Goal: Task Accomplishment & Management: Manage account settings

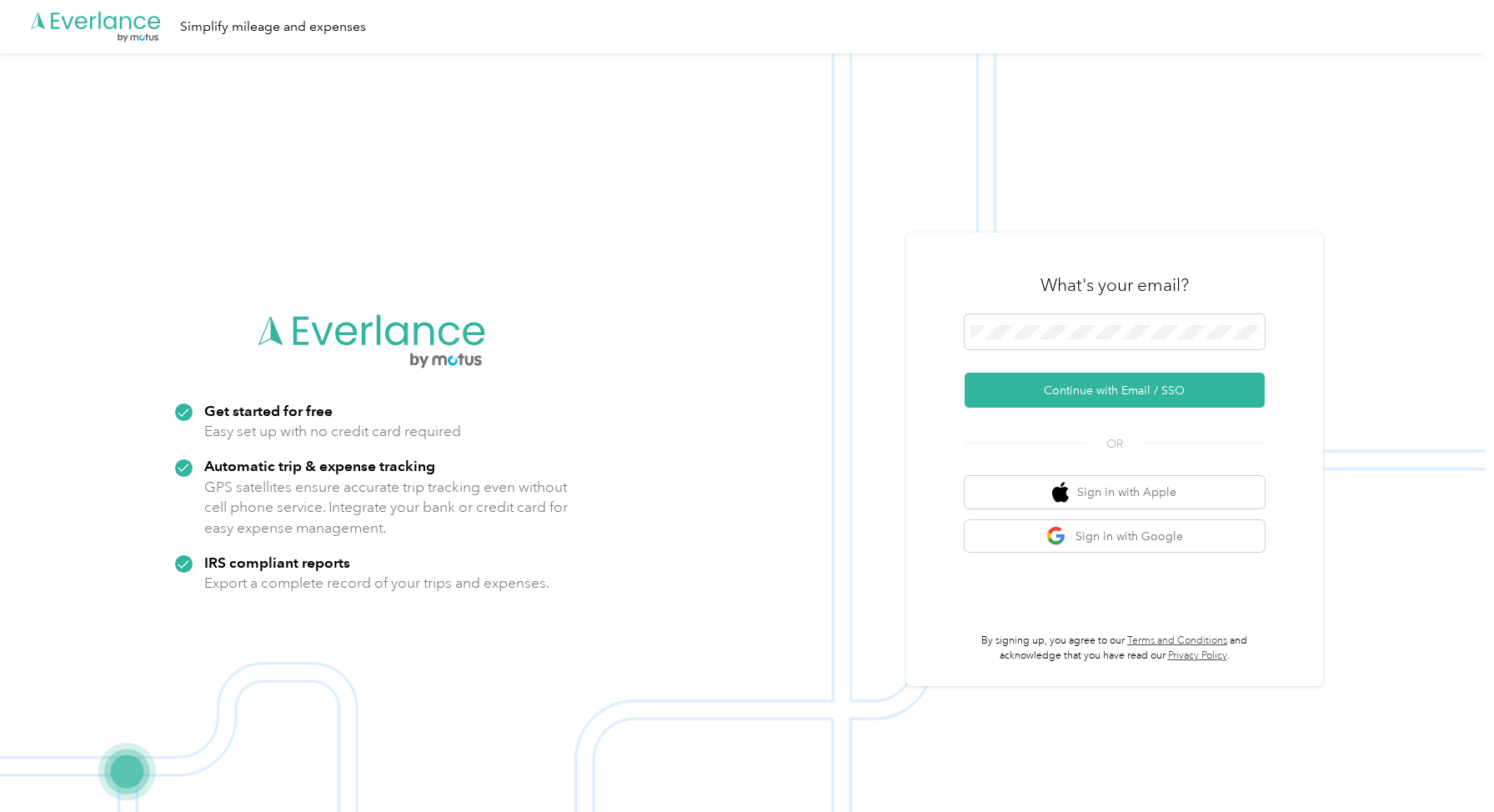
click at [1044, 454] on div "What's your email? Continue with Email / SSO OR Sign in with Apple Sign in with…" at bounding box center [1114, 459] width 300 height 406
click at [1048, 323] on span at bounding box center [1114, 332] width 300 height 35
click at [964, 373] on button "Continue with Email / SSO" at bounding box center [1114, 390] width 300 height 35
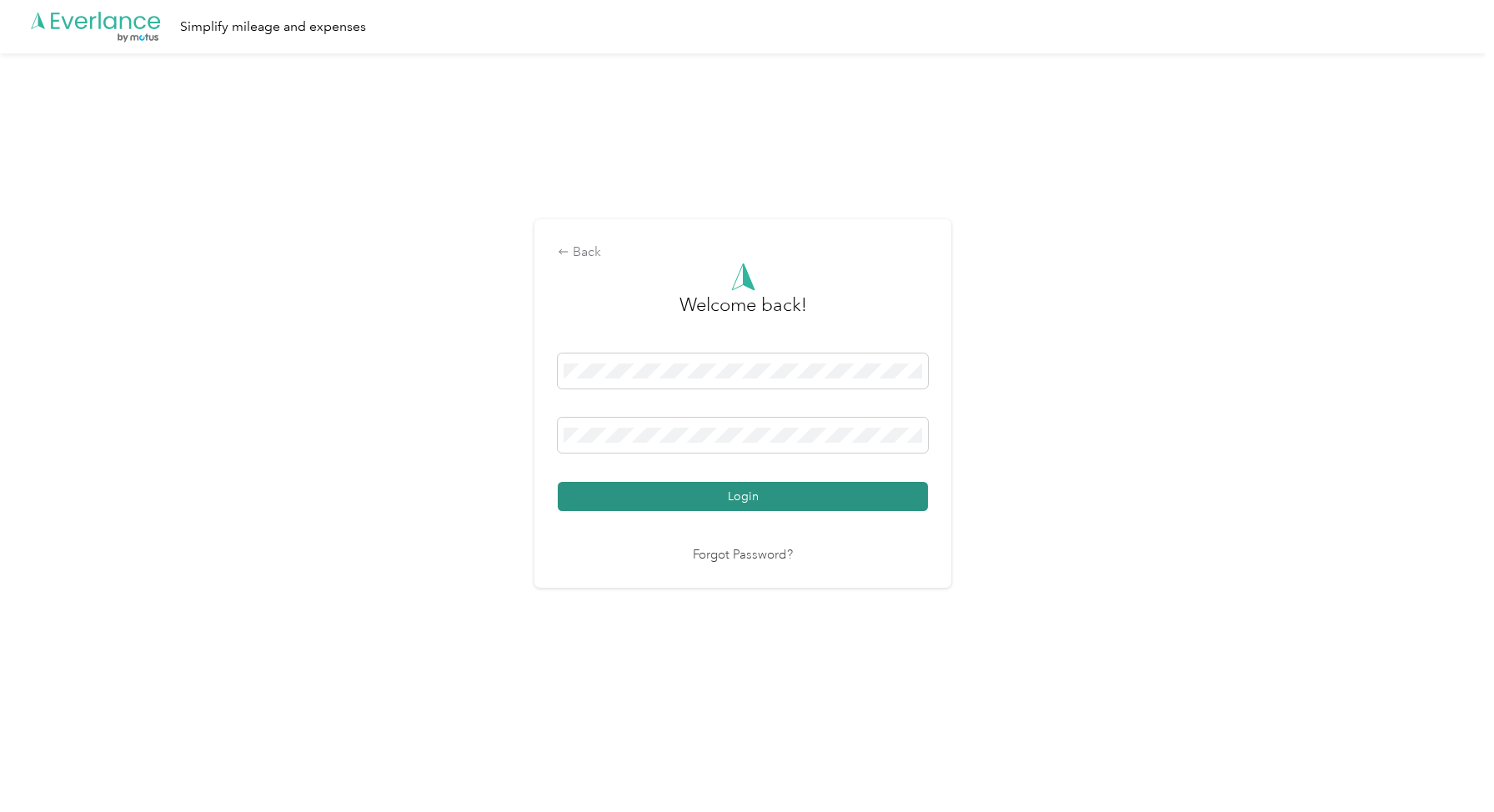
click at [801, 508] on button "Login" at bounding box center [742, 496] width 370 height 30
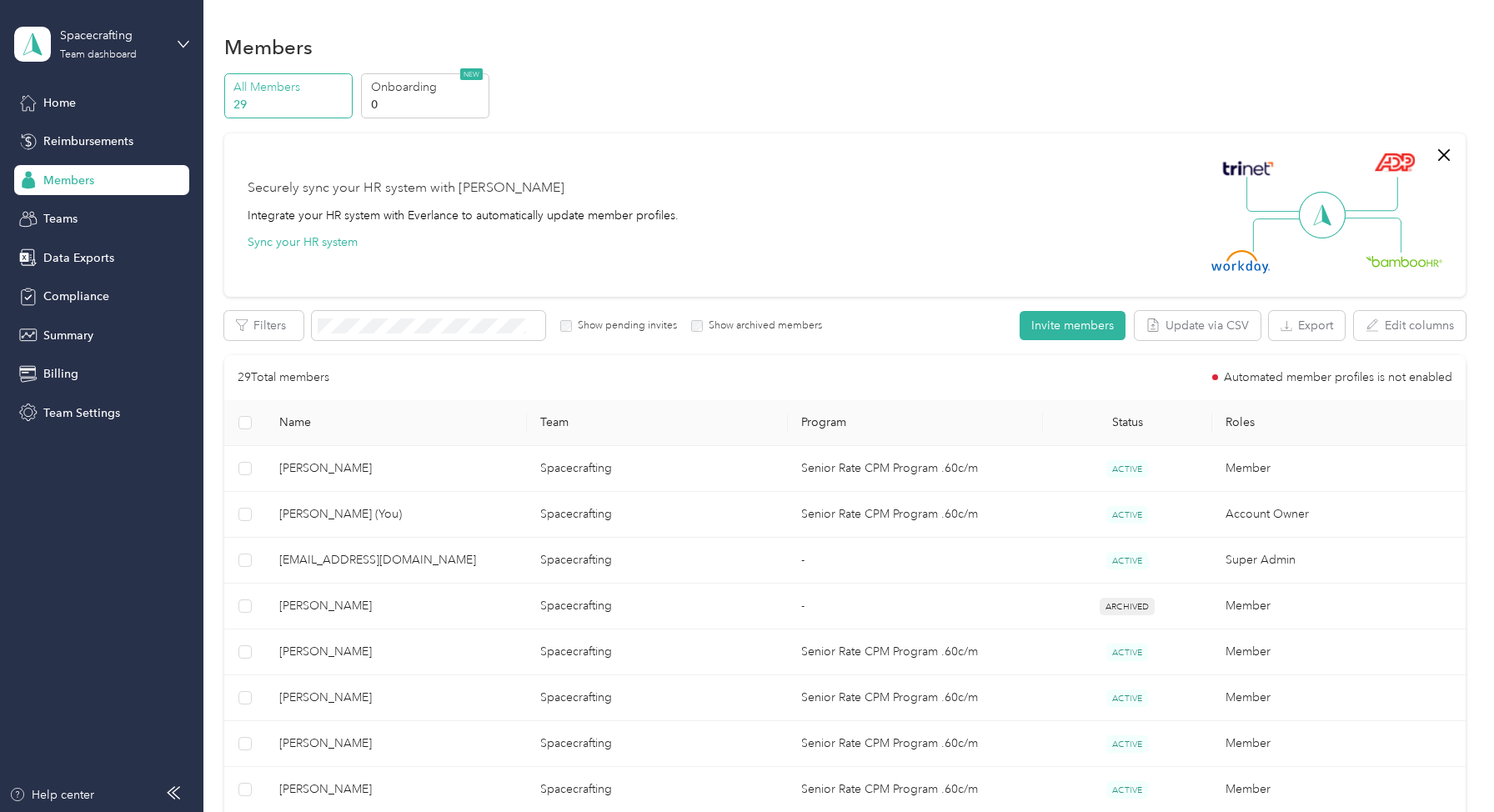
click at [100, 157] on div "Home Reimbursements Members Teams Data Exports Compliance Summary Billing Team …" at bounding box center [101, 258] width 175 height 340
click at [101, 146] on span "Reimbursements" at bounding box center [88, 142] width 90 height 17
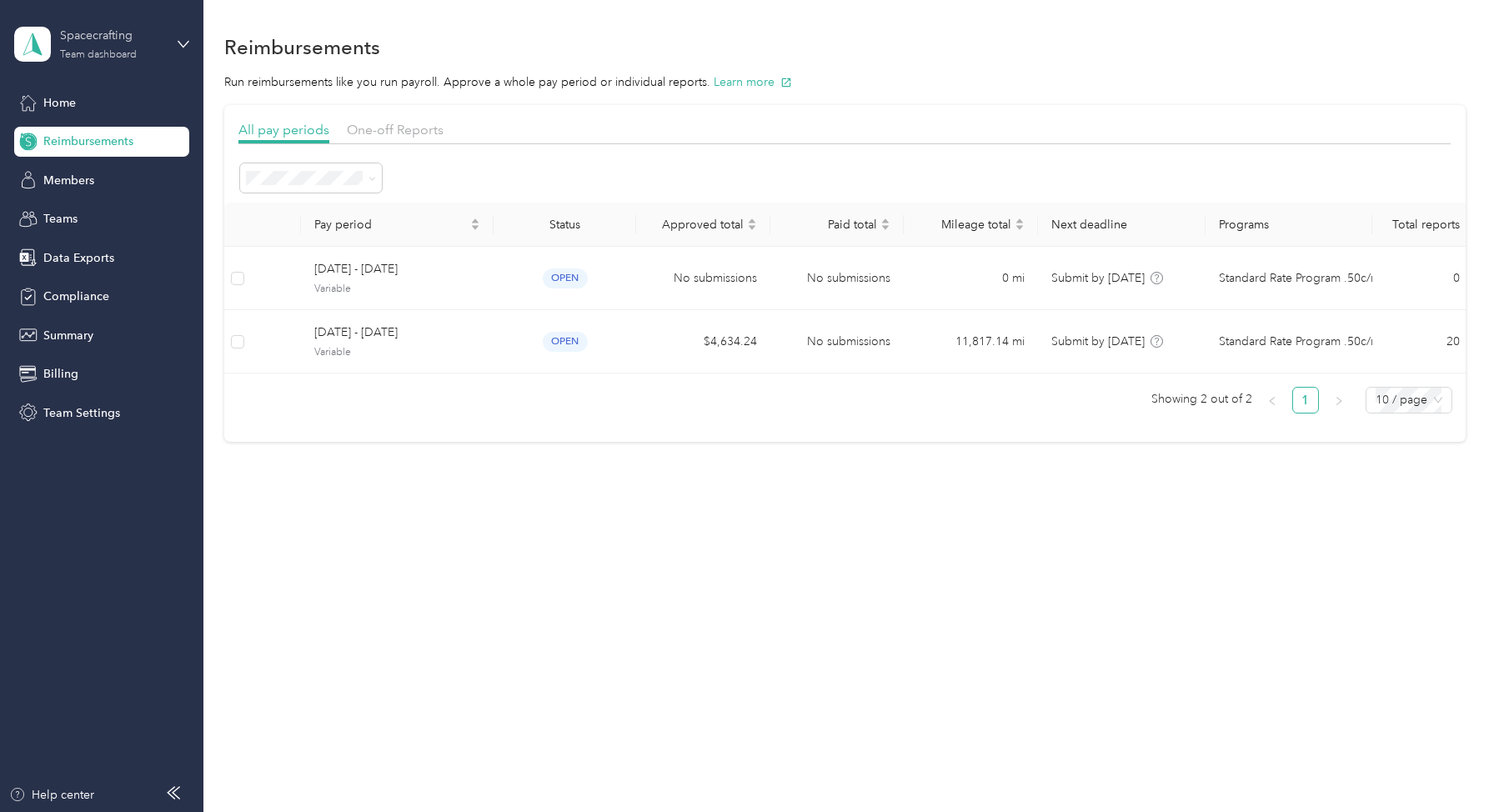
click at [160, 52] on div "Spacecrafting Team dashboard" at bounding box center [112, 43] width 104 height 33
click at [106, 168] on div "Personal dashboard" at bounding box center [82, 174] width 105 height 17
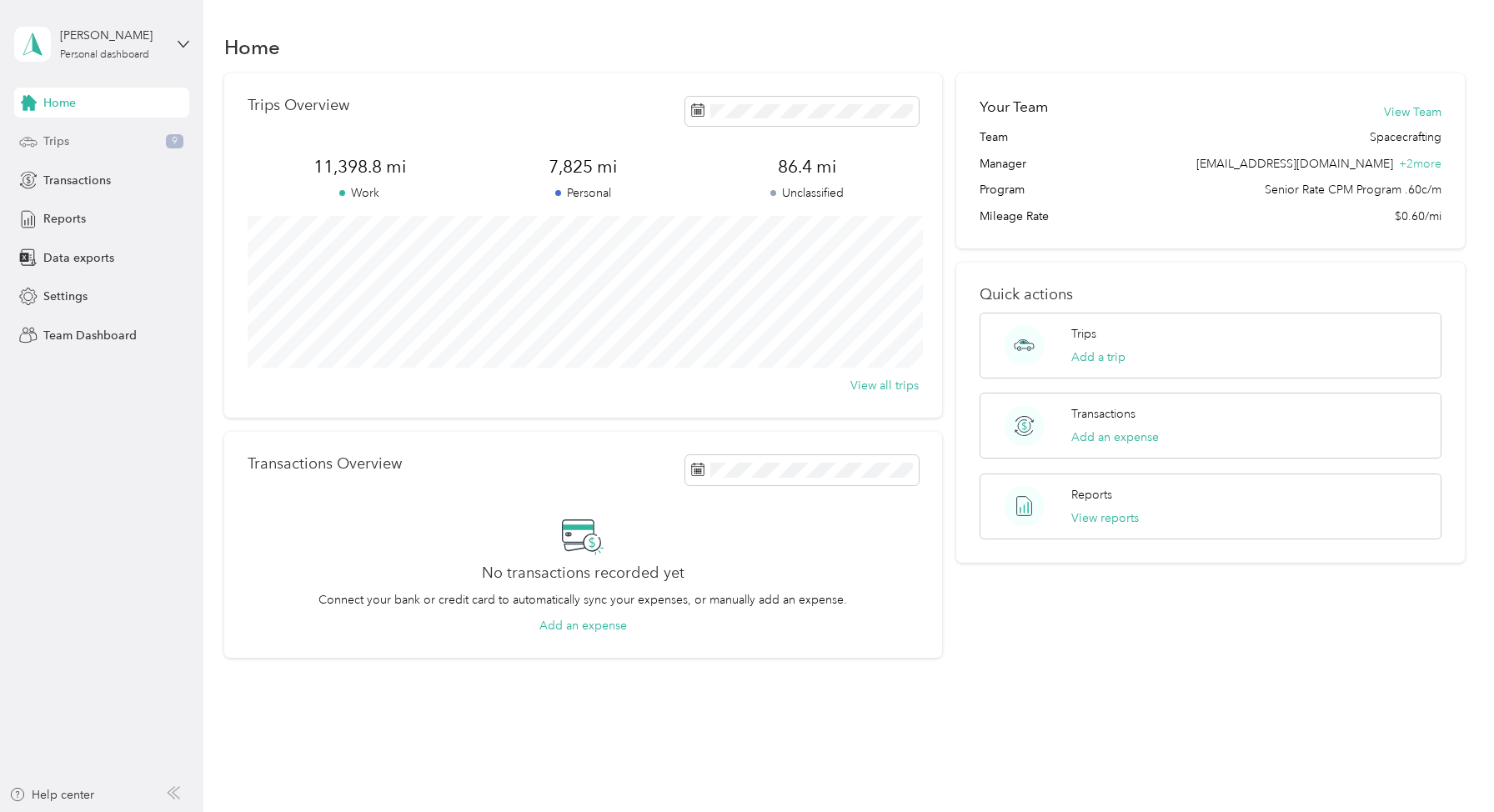
click at [81, 143] on div "Trips 9" at bounding box center [101, 141] width 175 height 30
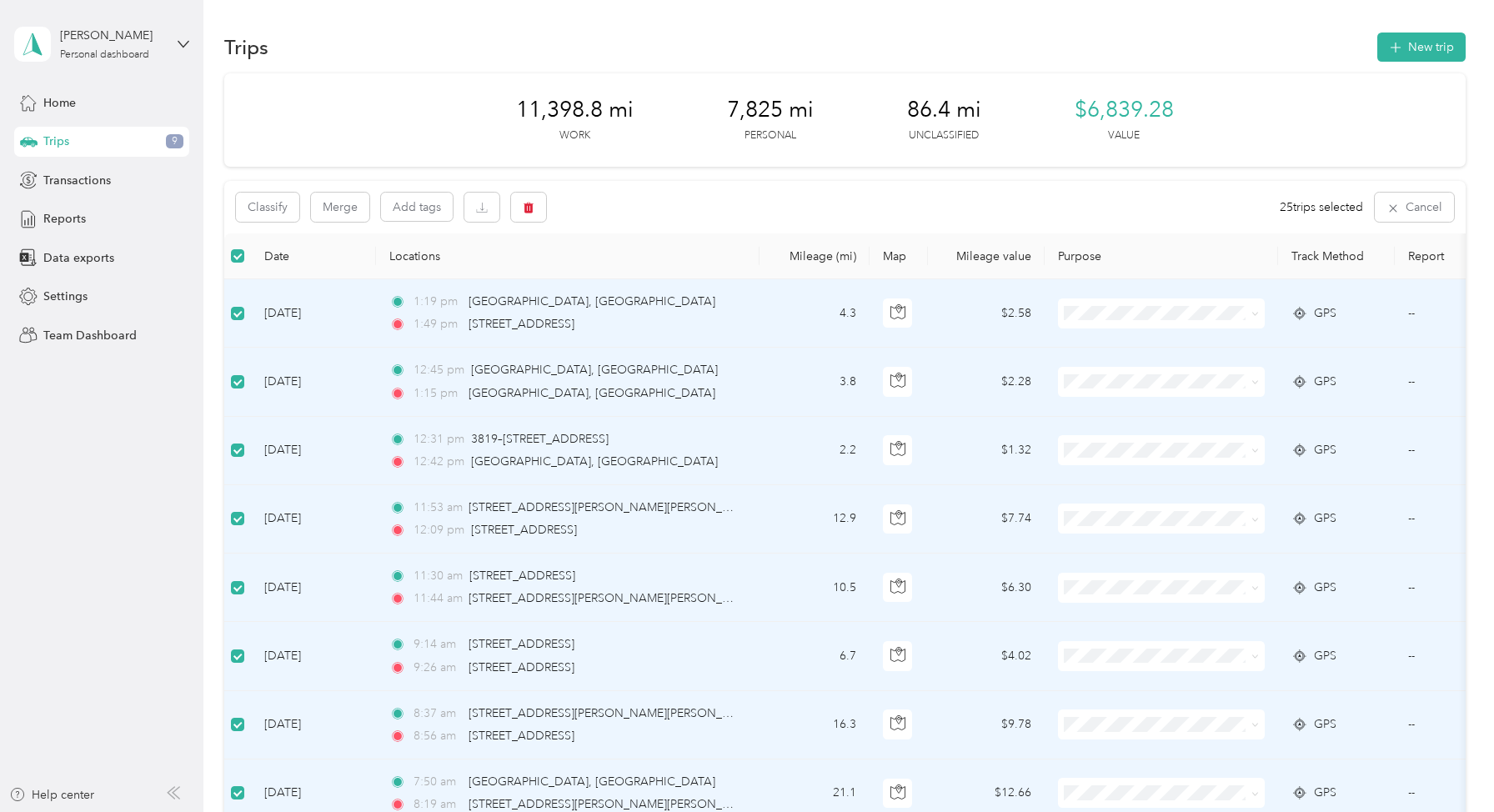
click at [341, 254] on th "Date" at bounding box center [313, 256] width 125 height 46
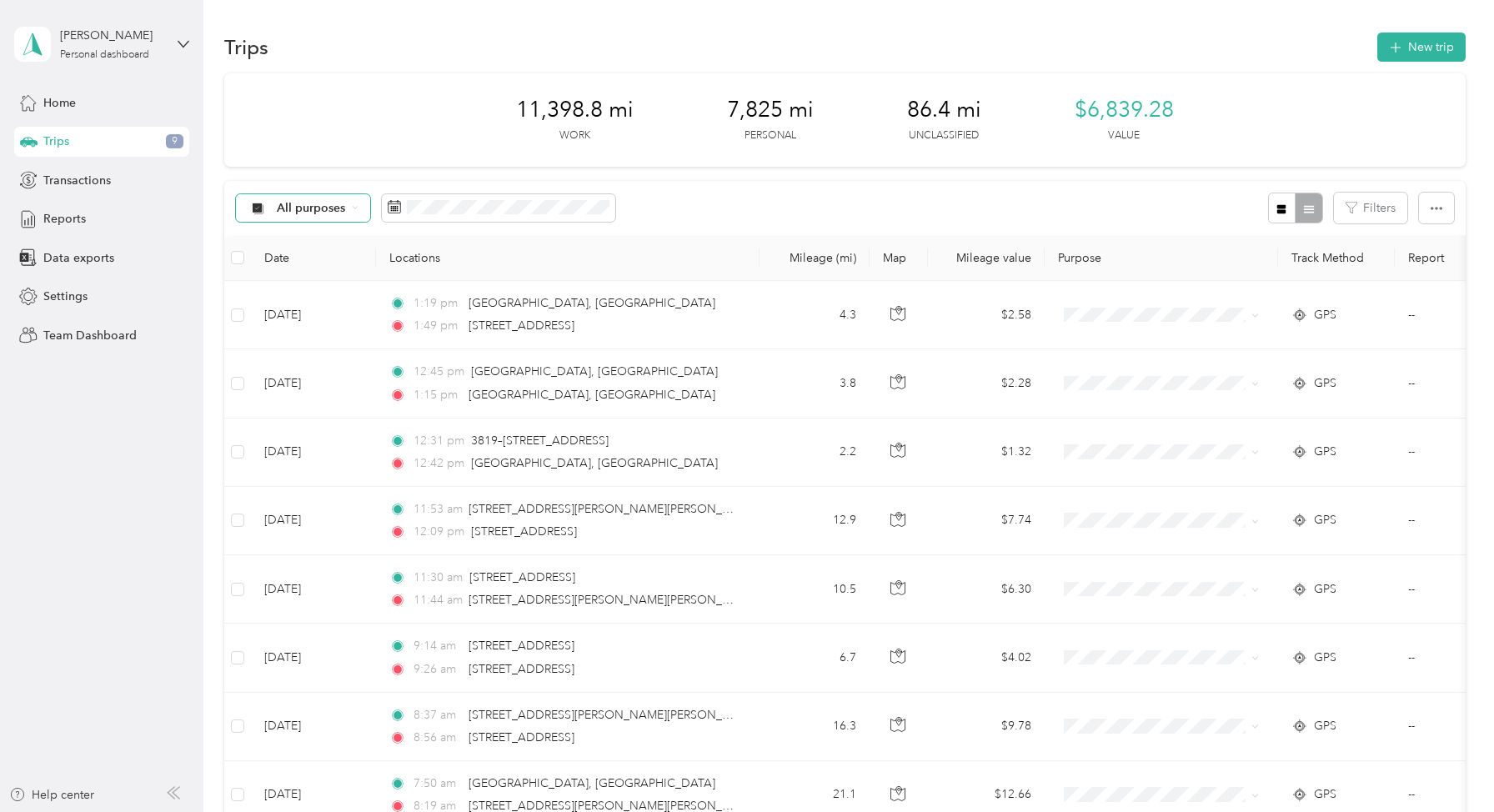
click at [314, 194] on div "All purposes" at bounding box center [303, 208] width 135 height 29
click at [323, 266] on span "Unclassified" at bounding box center [318, 267] width 81 height 17
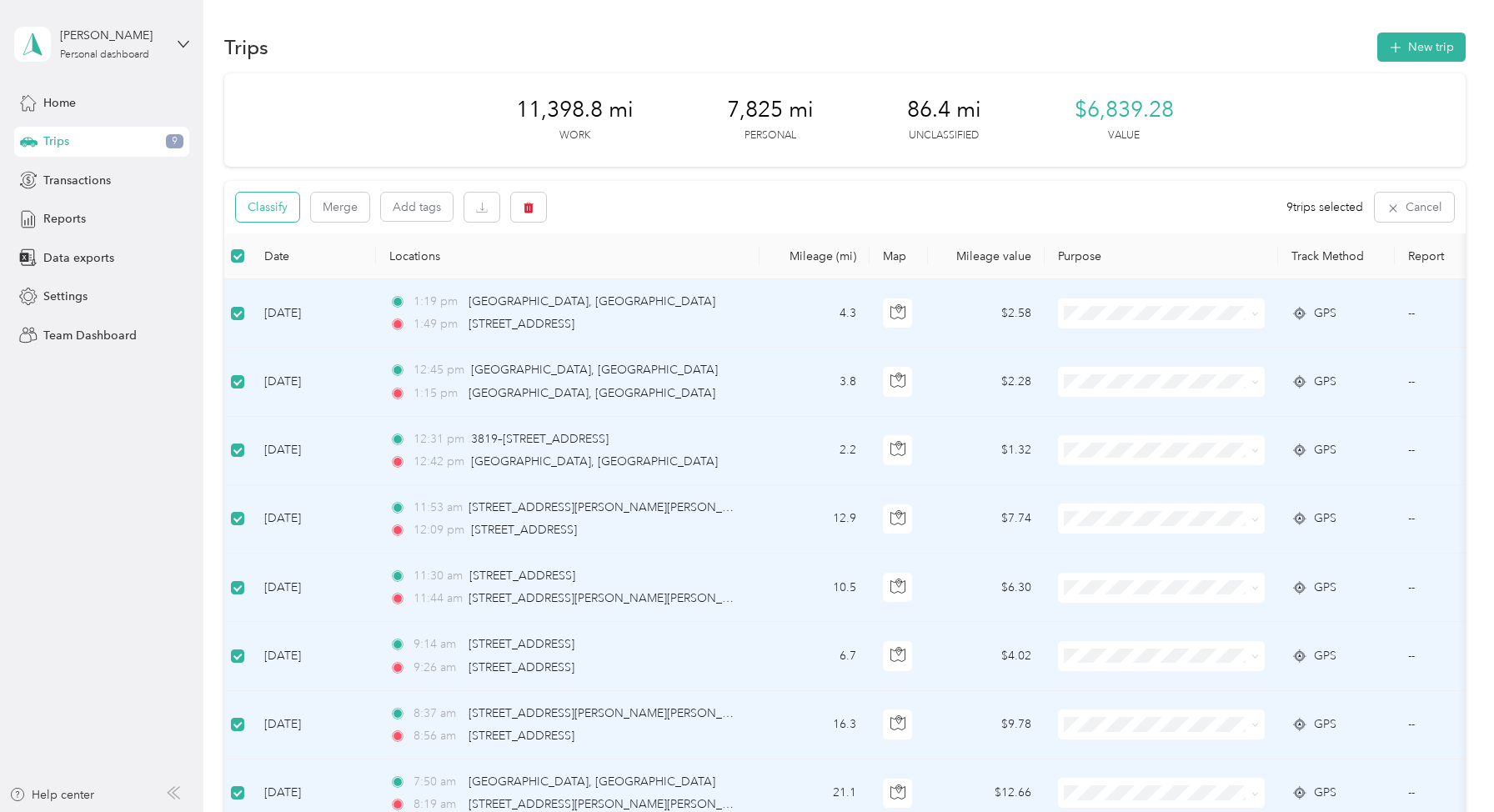
click at [286, 205] on button "Classify" at bounding box center [268, 207] width 63 height 30
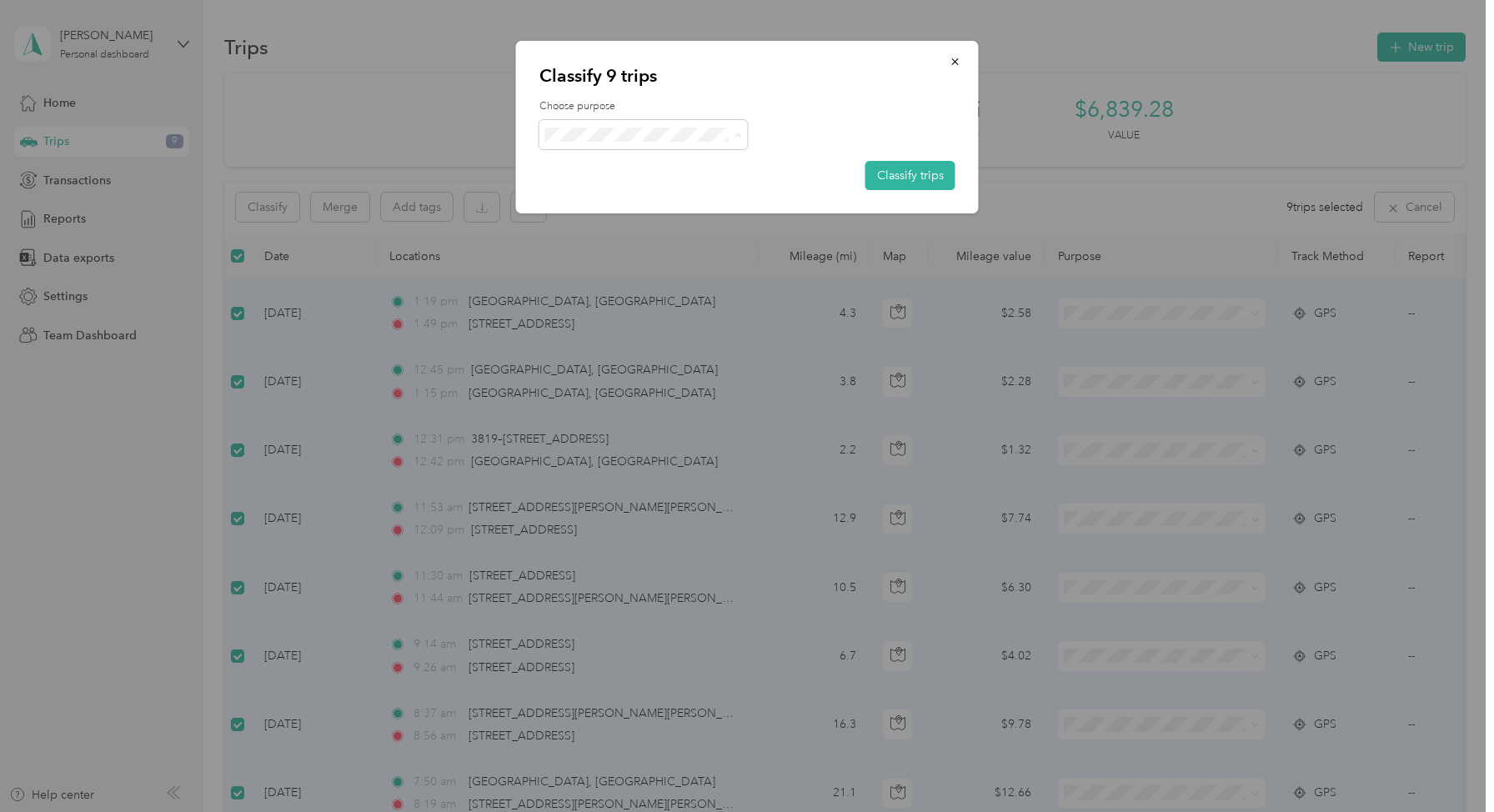
click at [628, 169] on li "Spacecrafting" at bounding box center [644, 165] width 209 height 30
click at [929, 178] on button "Classify trips" at bounding box center [911, 175] width 90 height 30
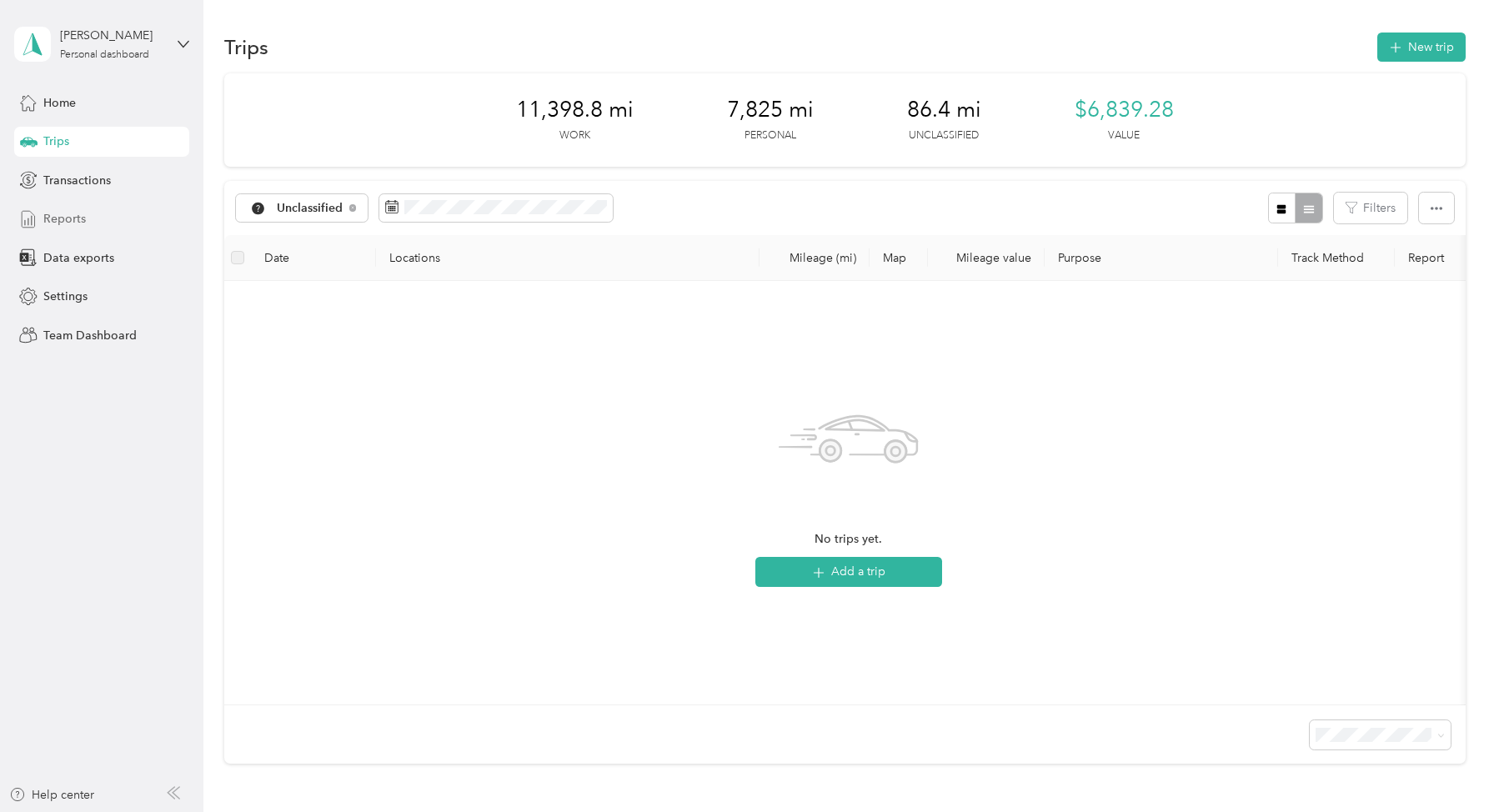
click at [72, 221] on span "Reports" at bounding box center [64, 219] width 42 height 17
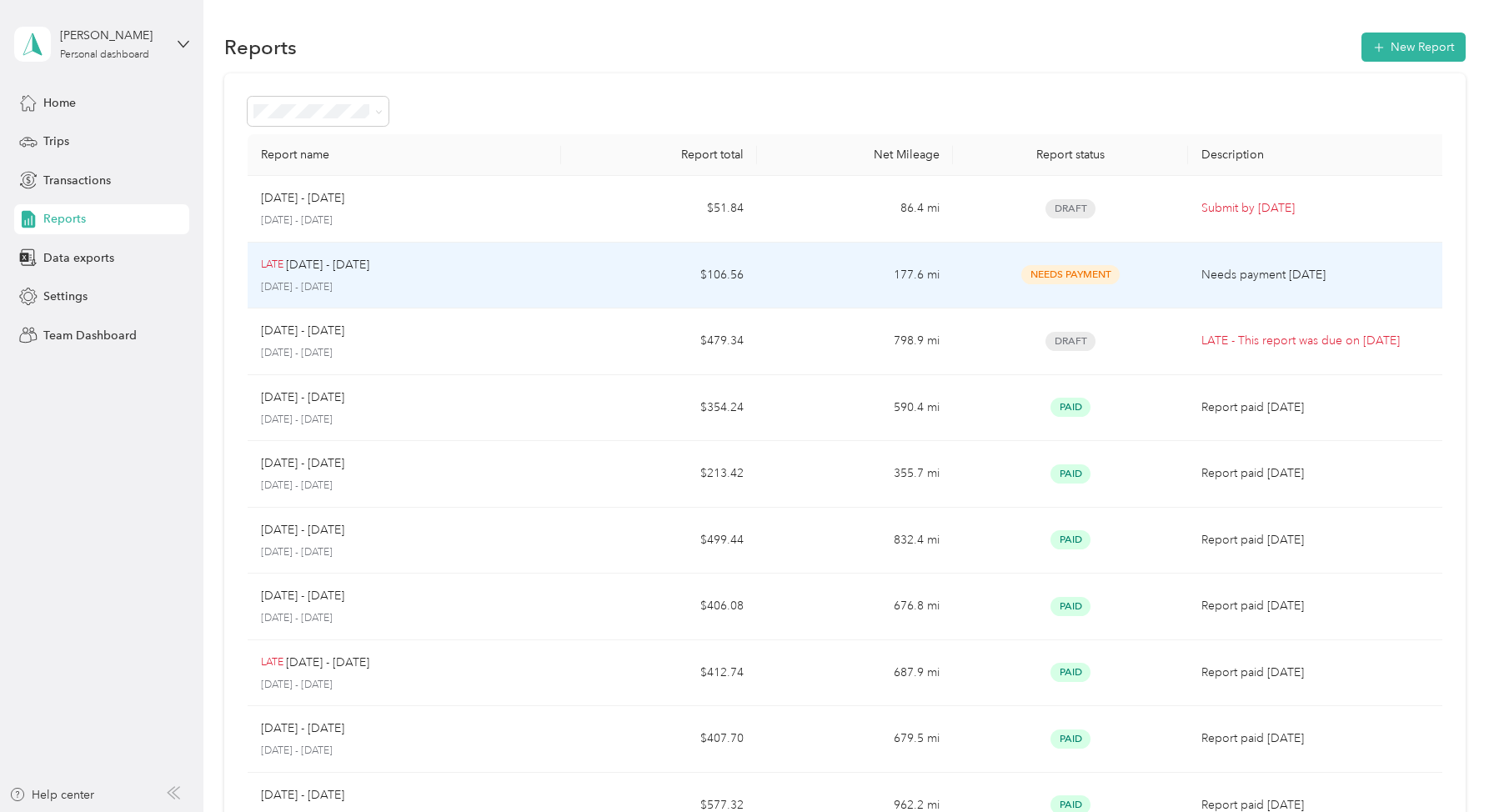
click at [524, 280] on p "[DATE] - [DATE]" at bounding box center [405, 288] width 287 height 15
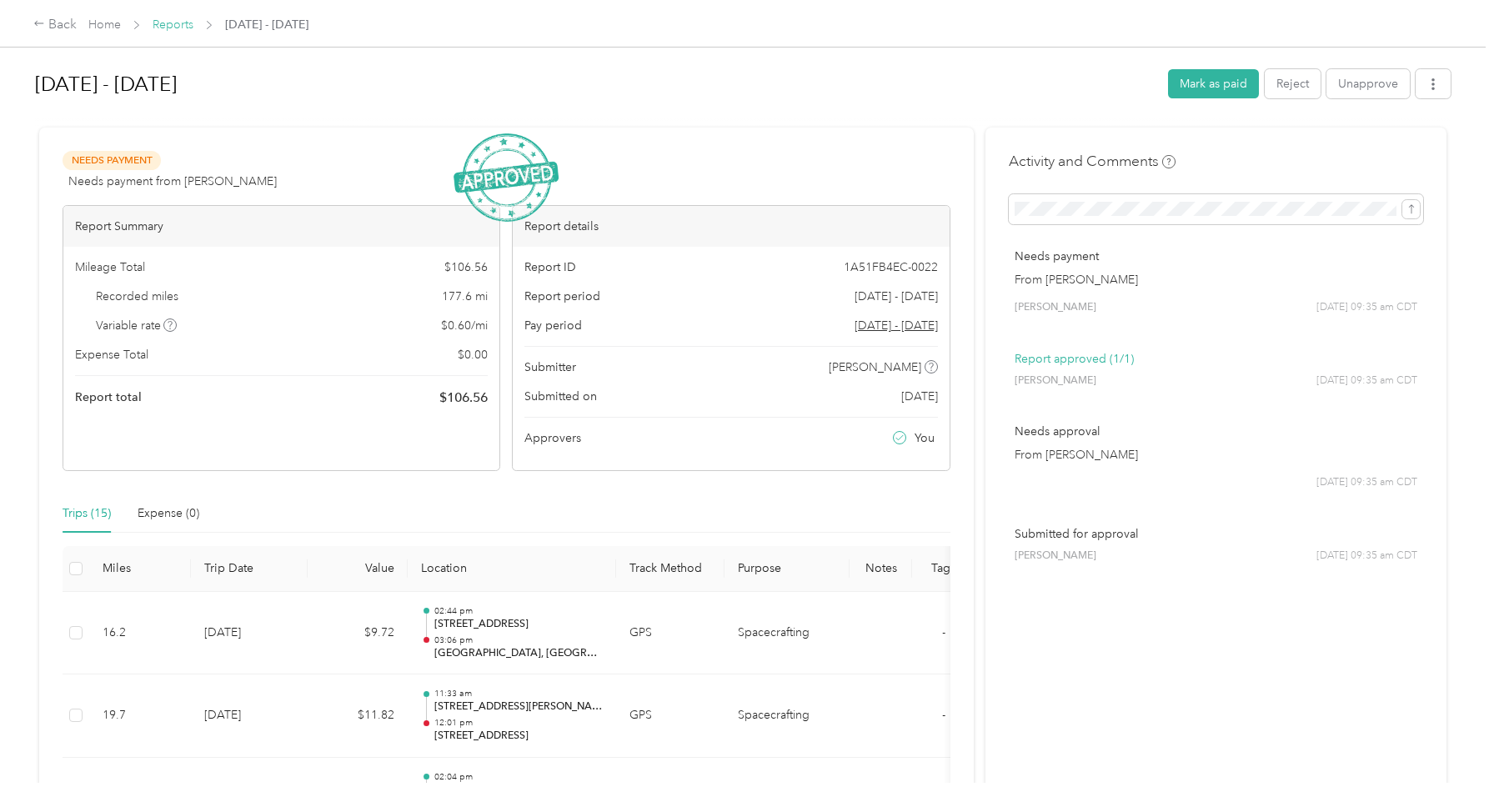
click at [177, 28] on link "Reports" at bounding box center [172, 24] width 41 height 14
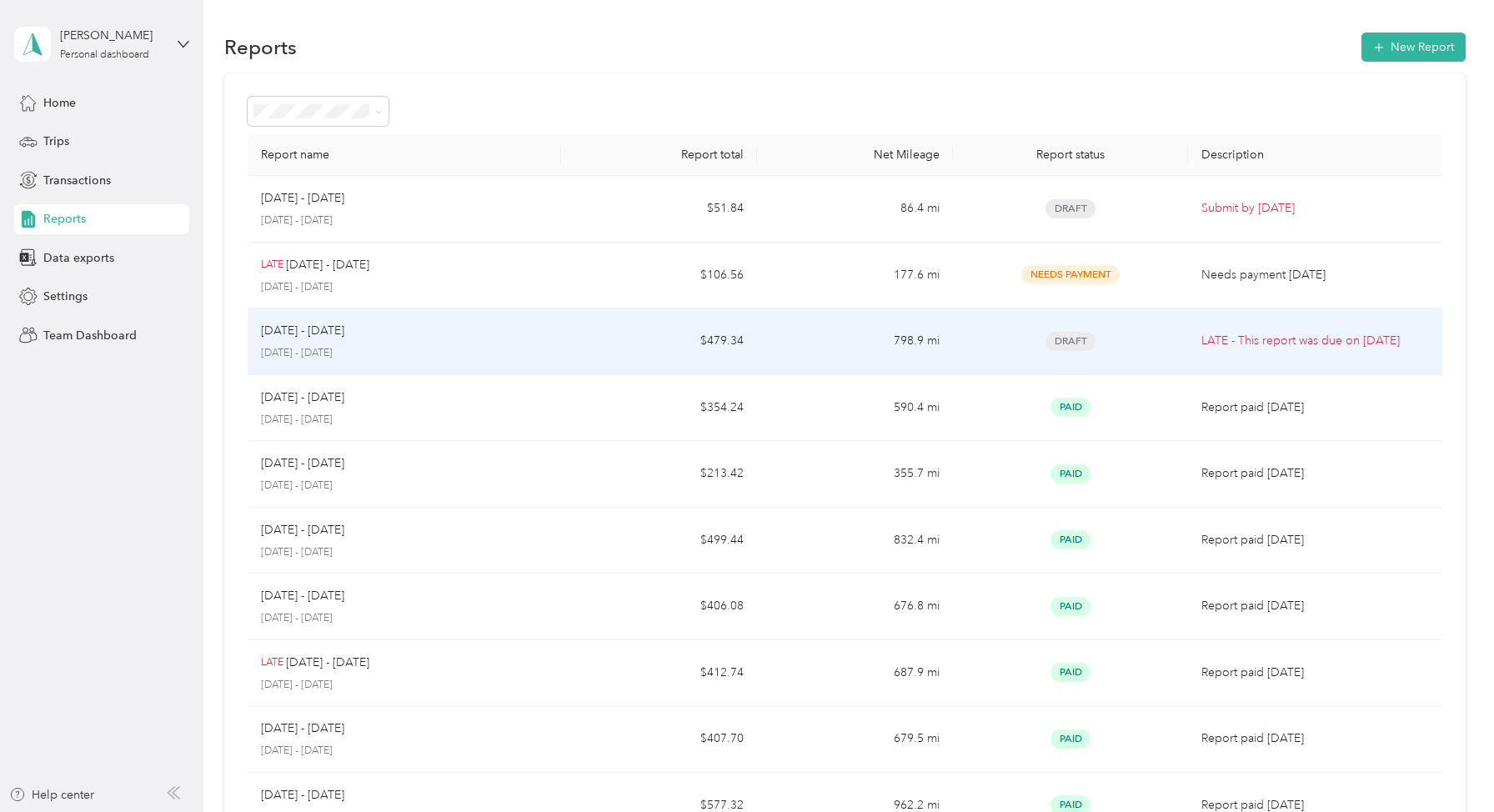
click at [551, 337] on td "[DATE] - [DATE] [DATE] - [DATE]" at bounding box center [405, 341] width 314 height 67
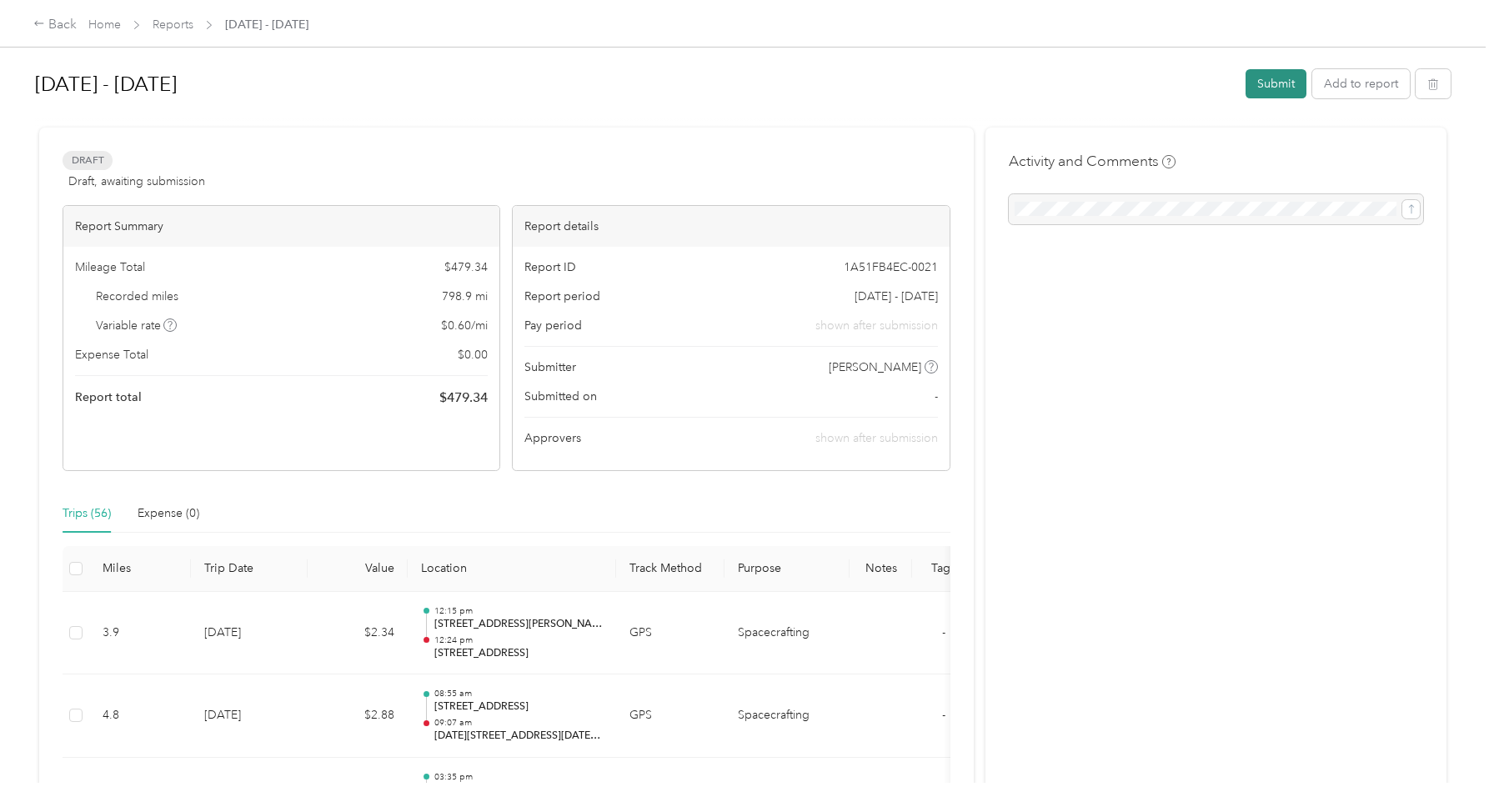
click at [1273, 83] on button "Submit" at bounding box center [1276, 83] width 61 height 30
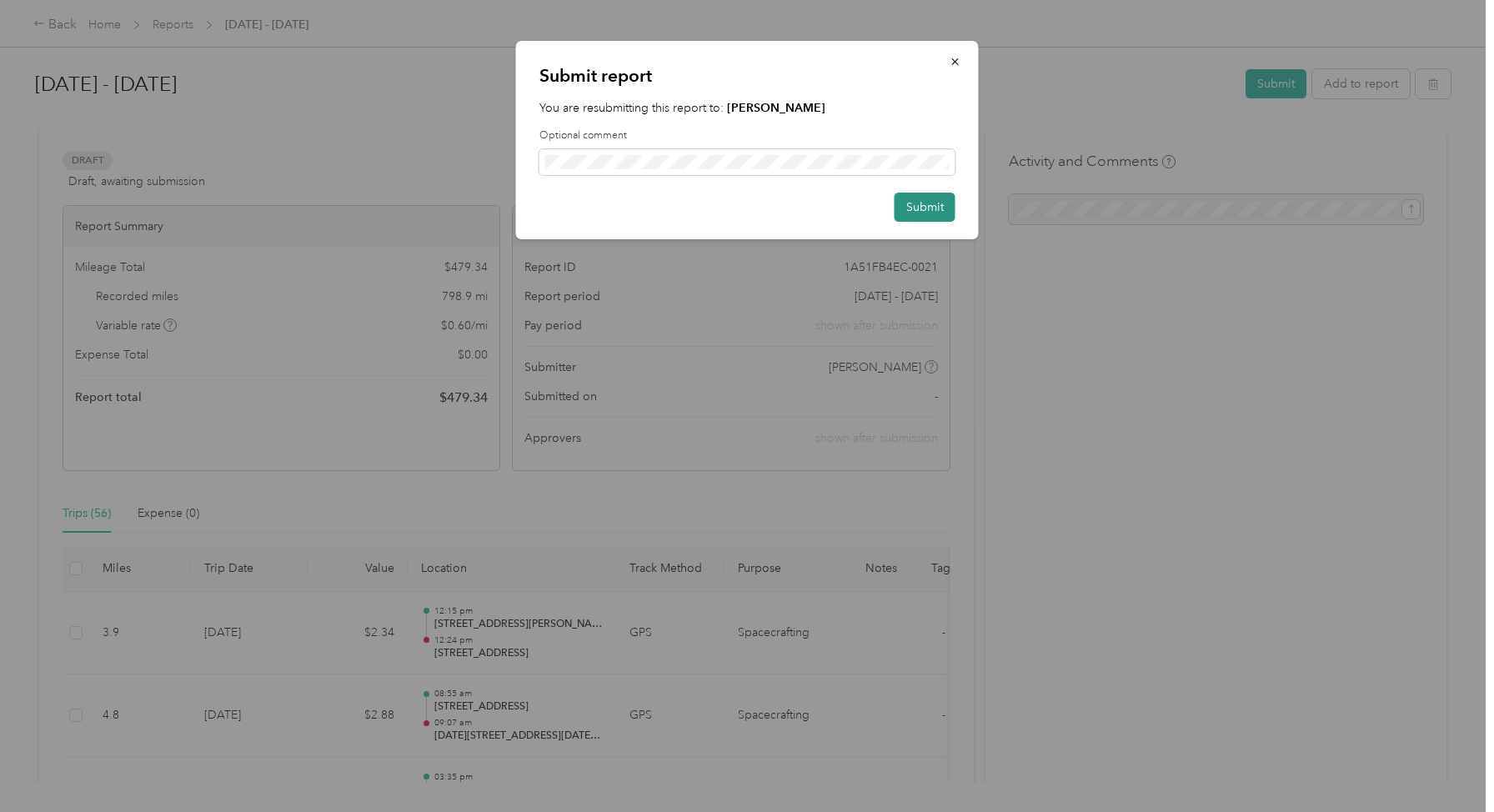
click at [932, 209] on button "Submit" at bounding box center [925, 207] width 61 height 30
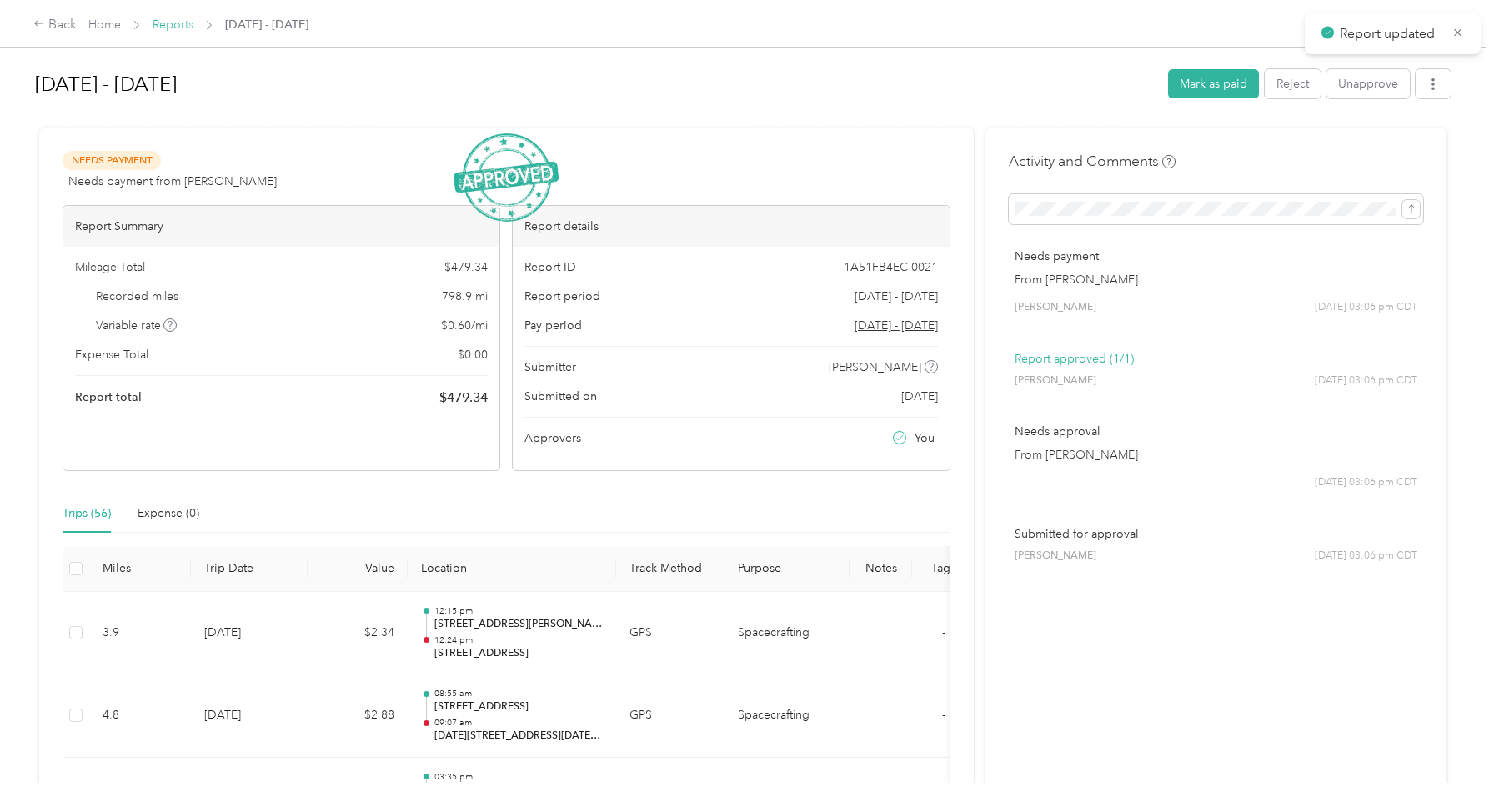
click at [175, 19] on link "Reports" at bounding box center [172, 24] width 41 height 14
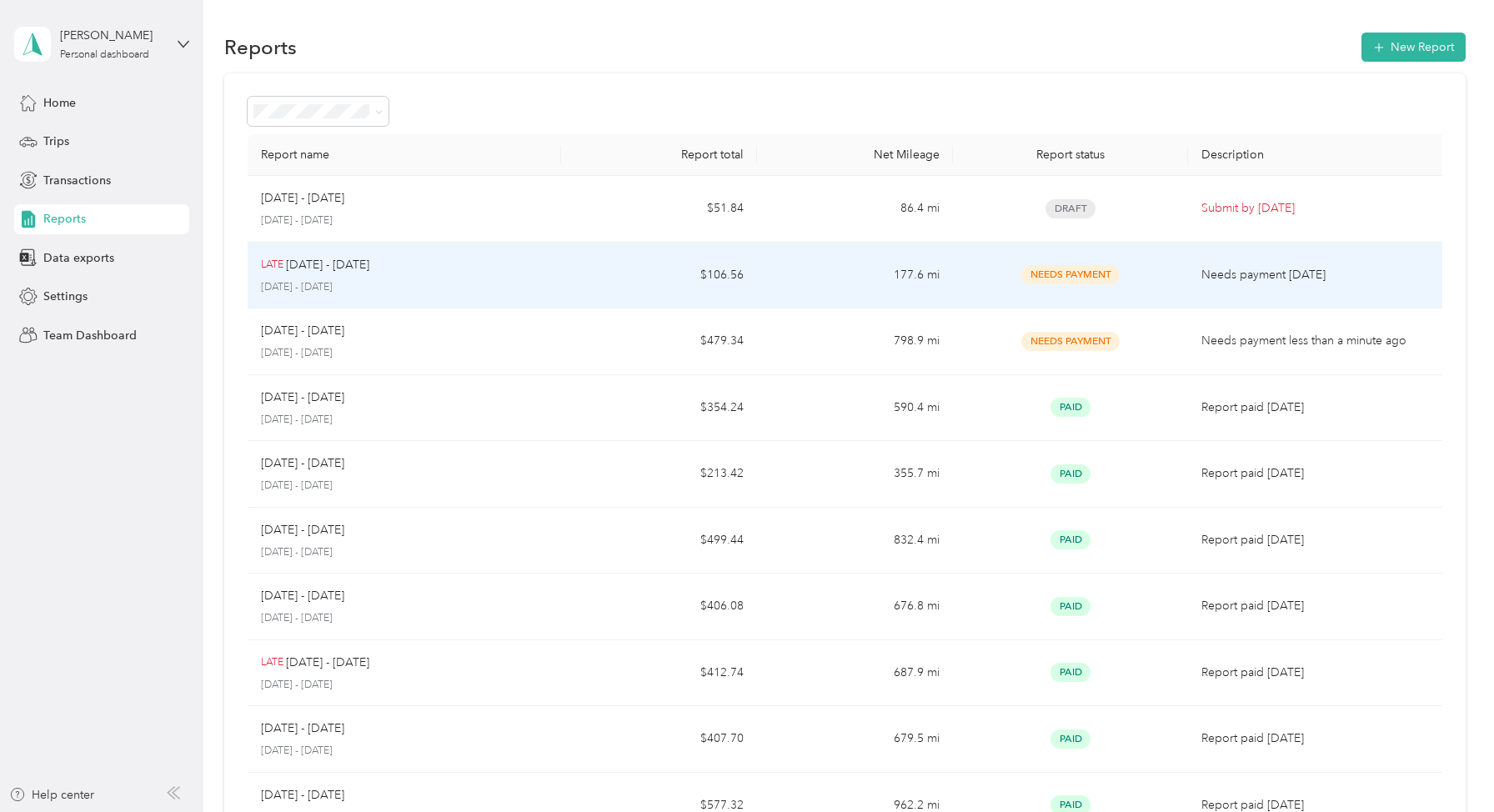
click at [555, 276] on td "LATE [DATE] - [DATE] [DATE] - [DATE]" at bounding box center [405, 276] width 314 height 67
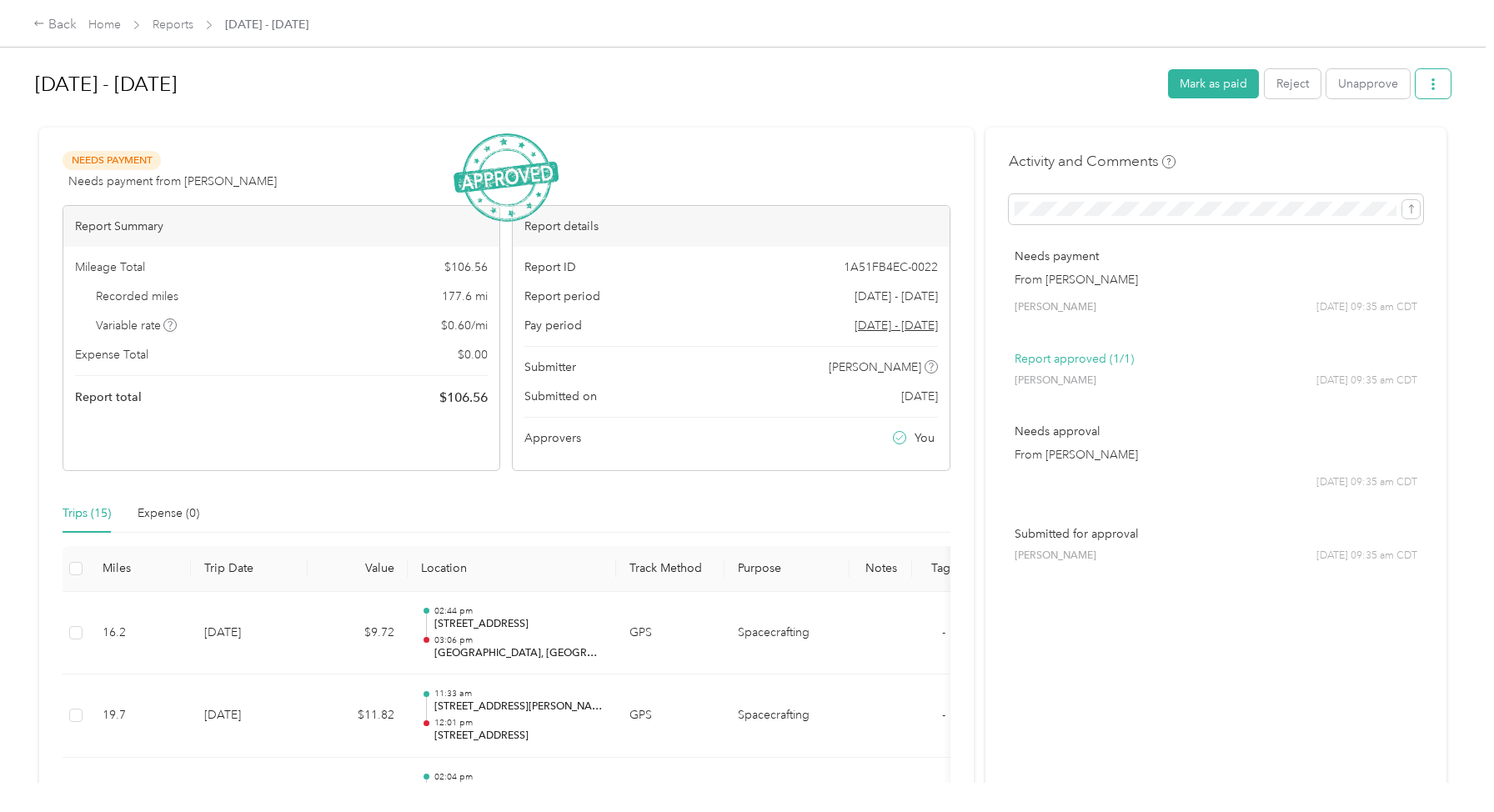
click at [1448, 88] on button "button" at bounding box center [1433, 83] width 35 height 30
click at [1412, 146] on span "Download" at bounding box center [1394, 144] width 55 height 17
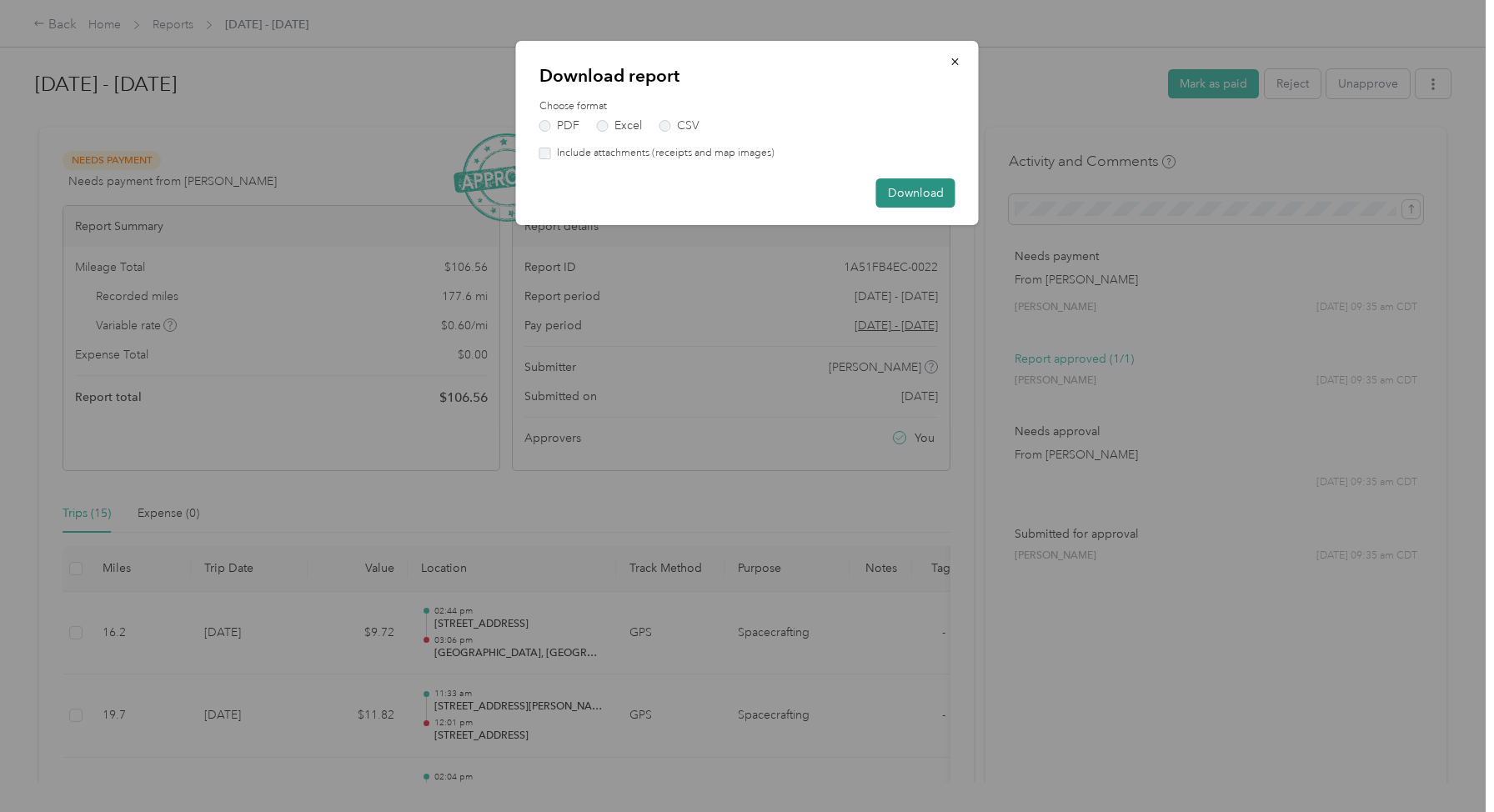
click at [928, 190] on button "Download" at bounding box center [915, 193] width 79 height 30
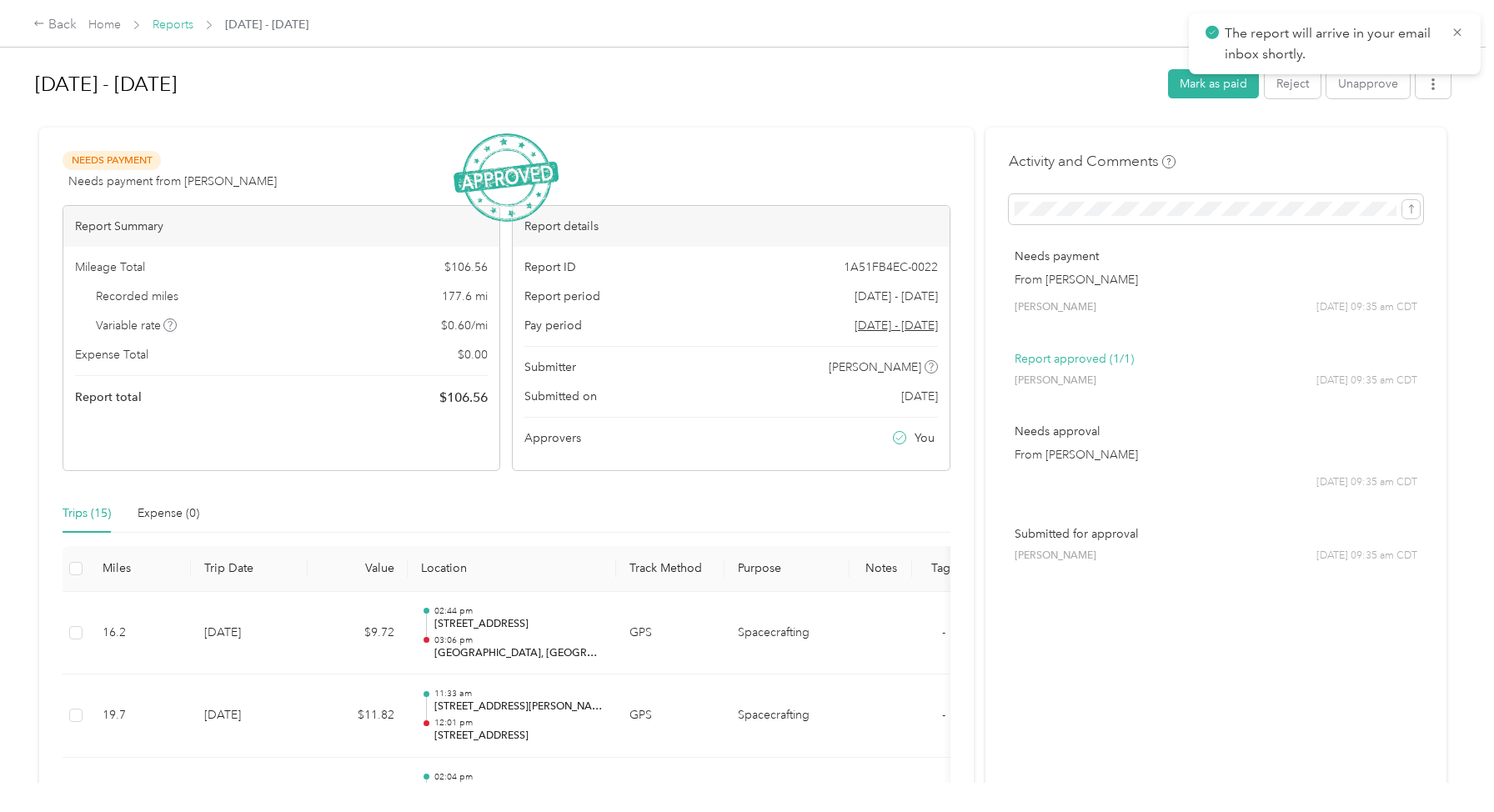
click at [175, 26] on link "Reports" at bounding box center [172, 24] width 41 height 14
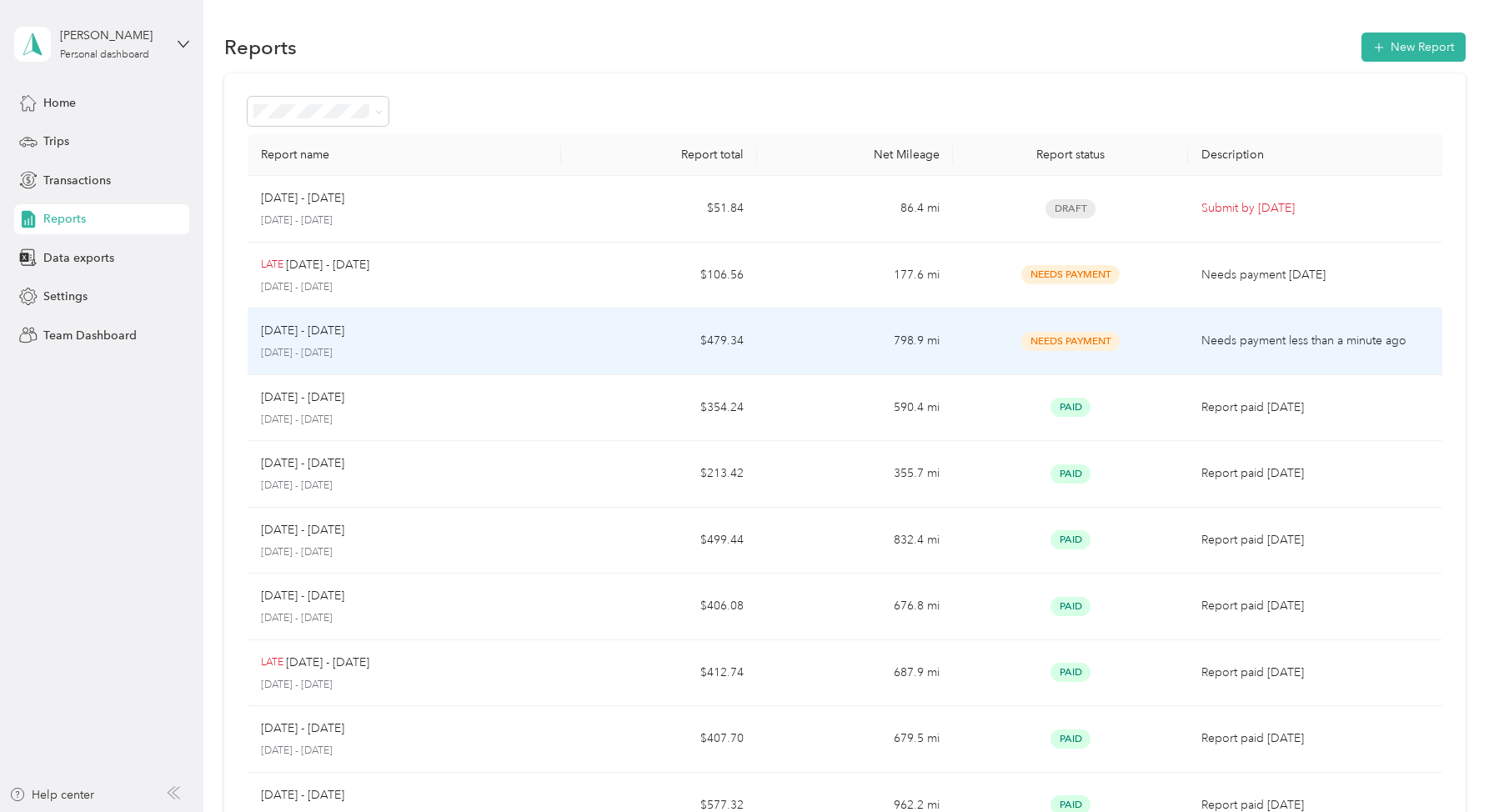
click at [954, 340] on td "Needs Payment" at bounding box center [1070, 341] width 235 height 67
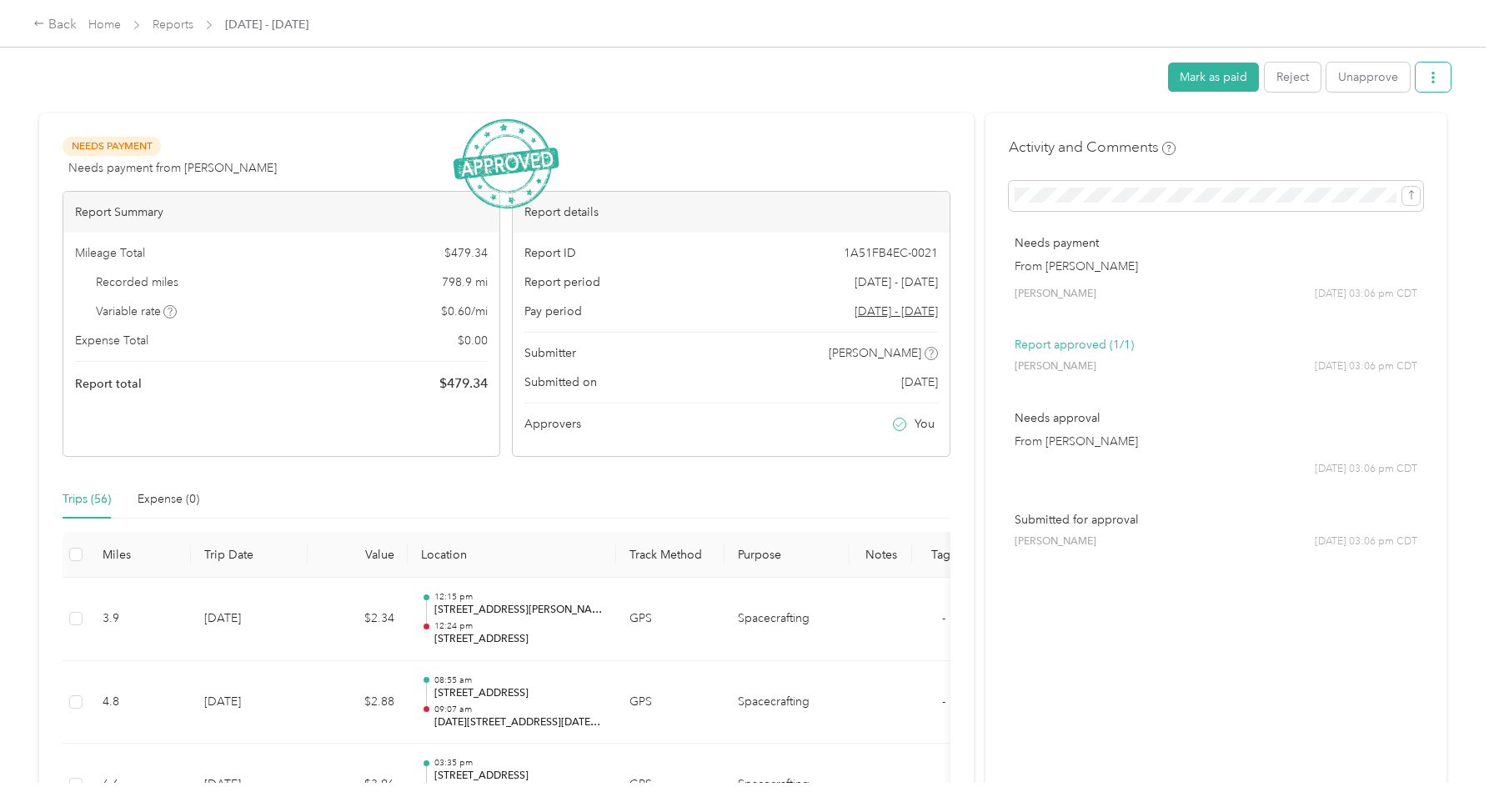
click at [1447, 81] on button "button" at bounding box center [1433, 77] width 35 height 30
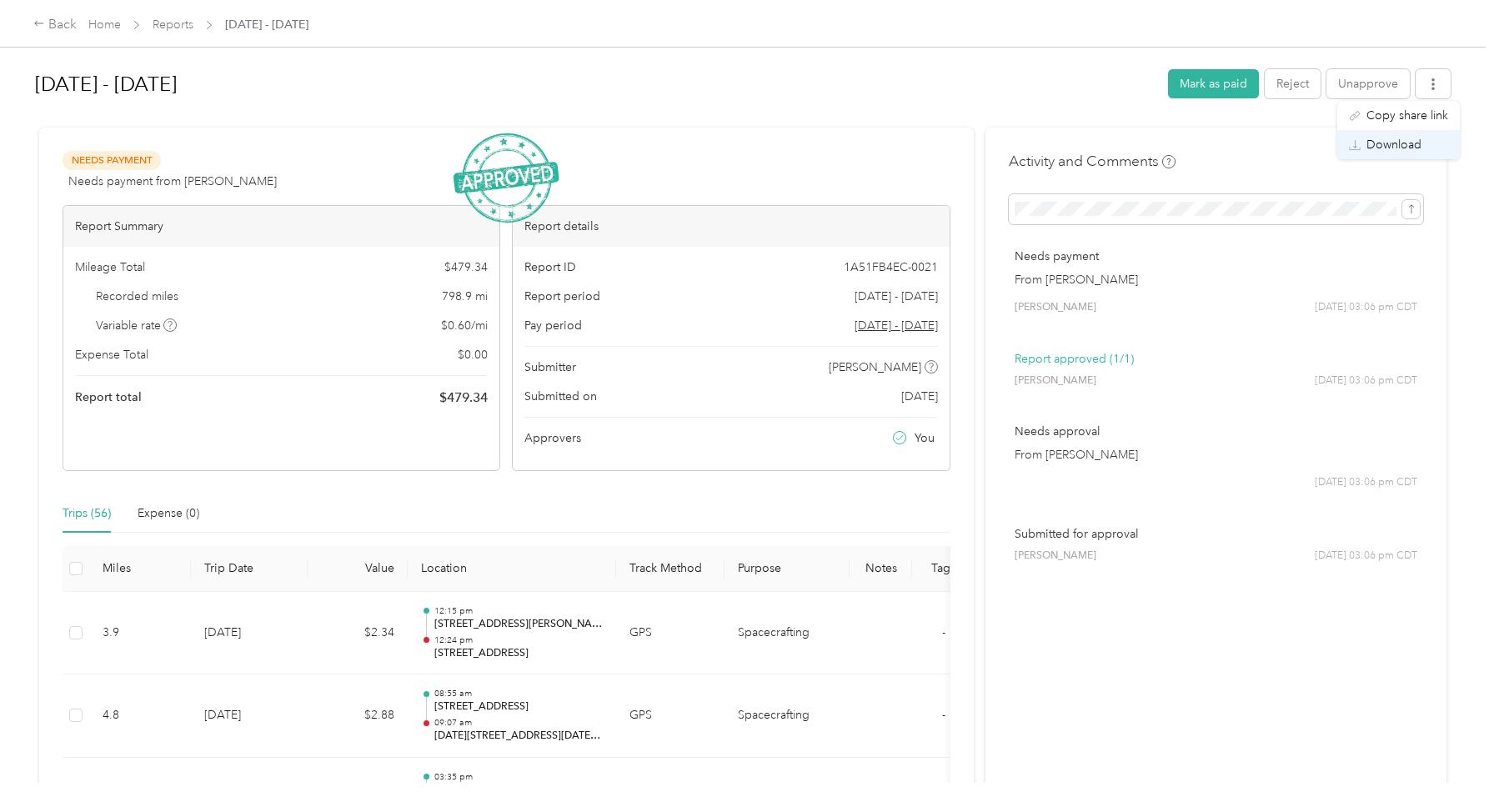
click at [1406, 135] on li "Download" at bounding box center [1398, 144] width 122 height 30
click at [1400, 151] on span "Download" at bounding box center [1394, 144] width 55 height 17
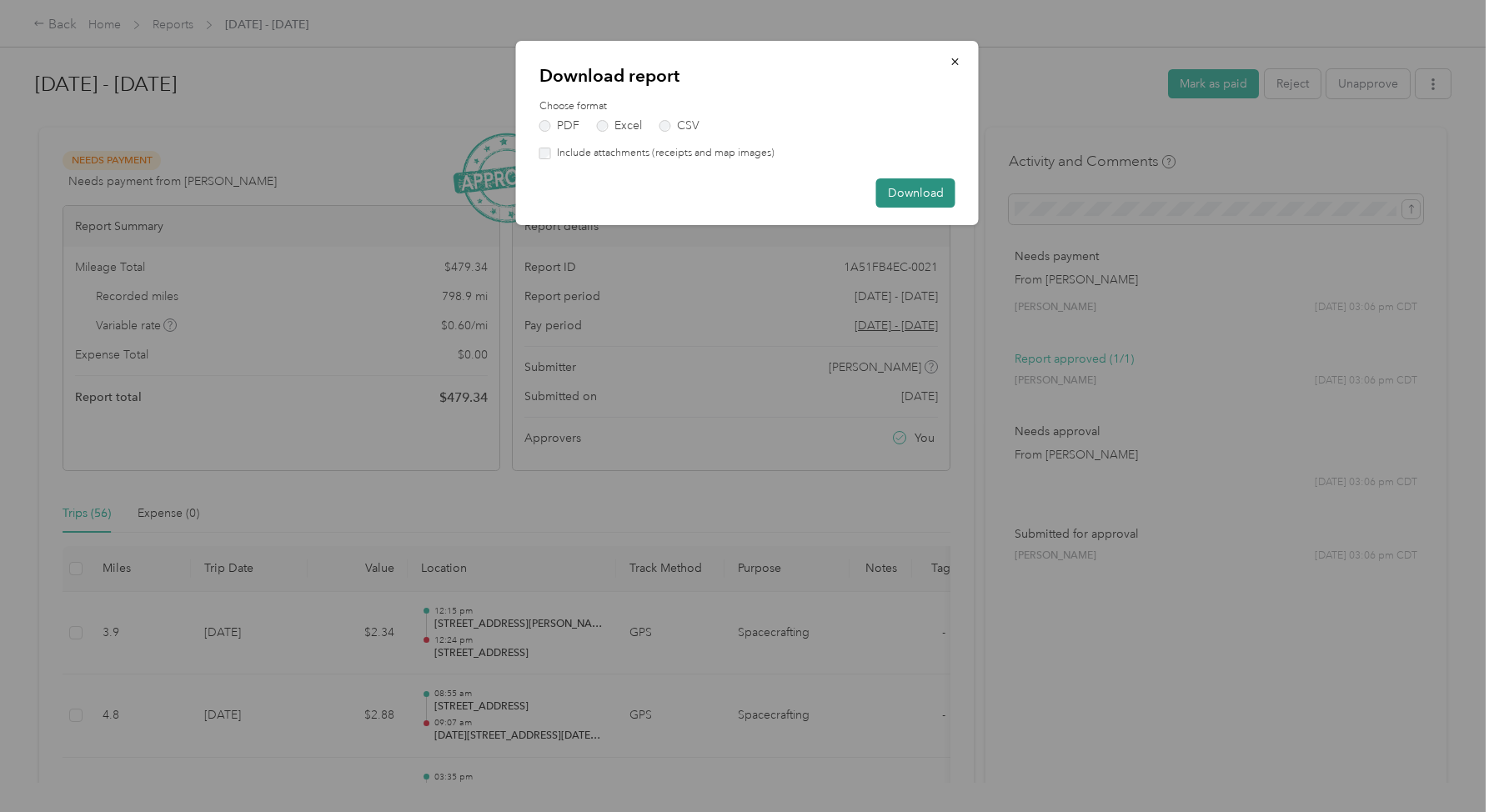
click at [918, 192] on button "Download" at bounding box center [915, 193] width 79 height 30
